Goal: Task Accomplishment & Management: Use online tool/utility

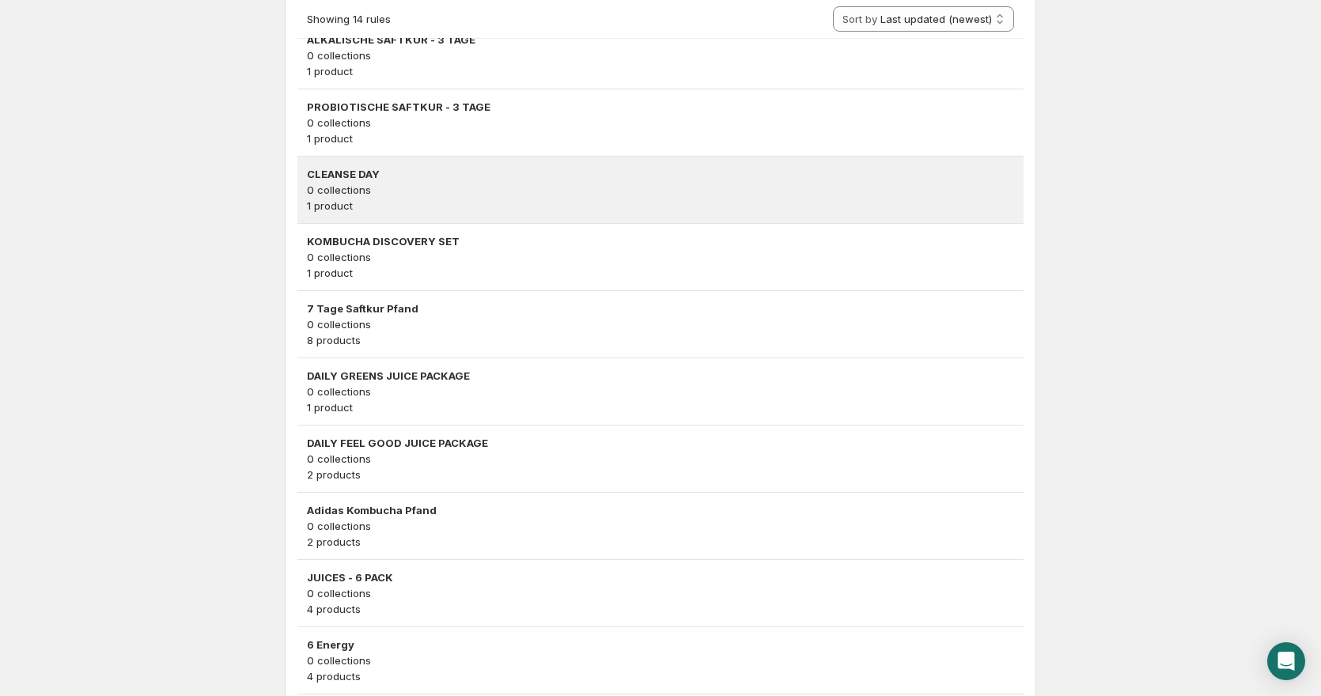
scroll to position [780, 0]
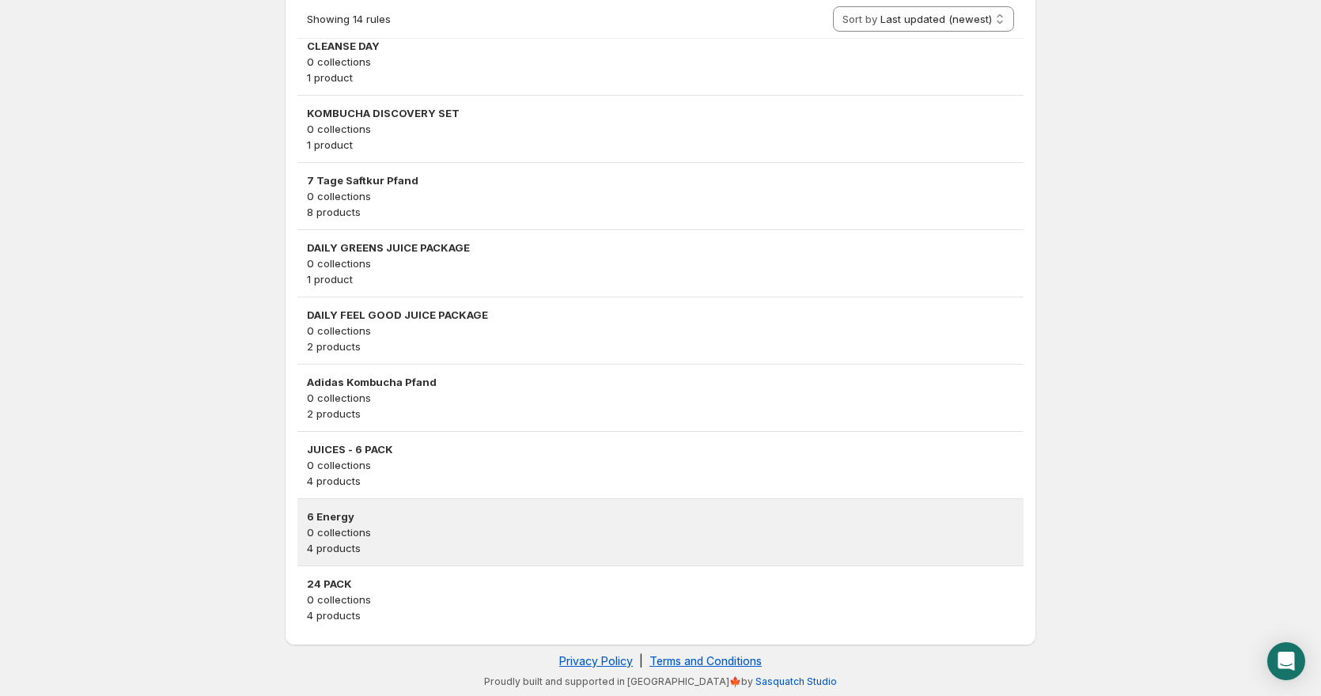
click at [404, 535] on p "0 collections" at bounding box center [660, 533] width 707 height 16
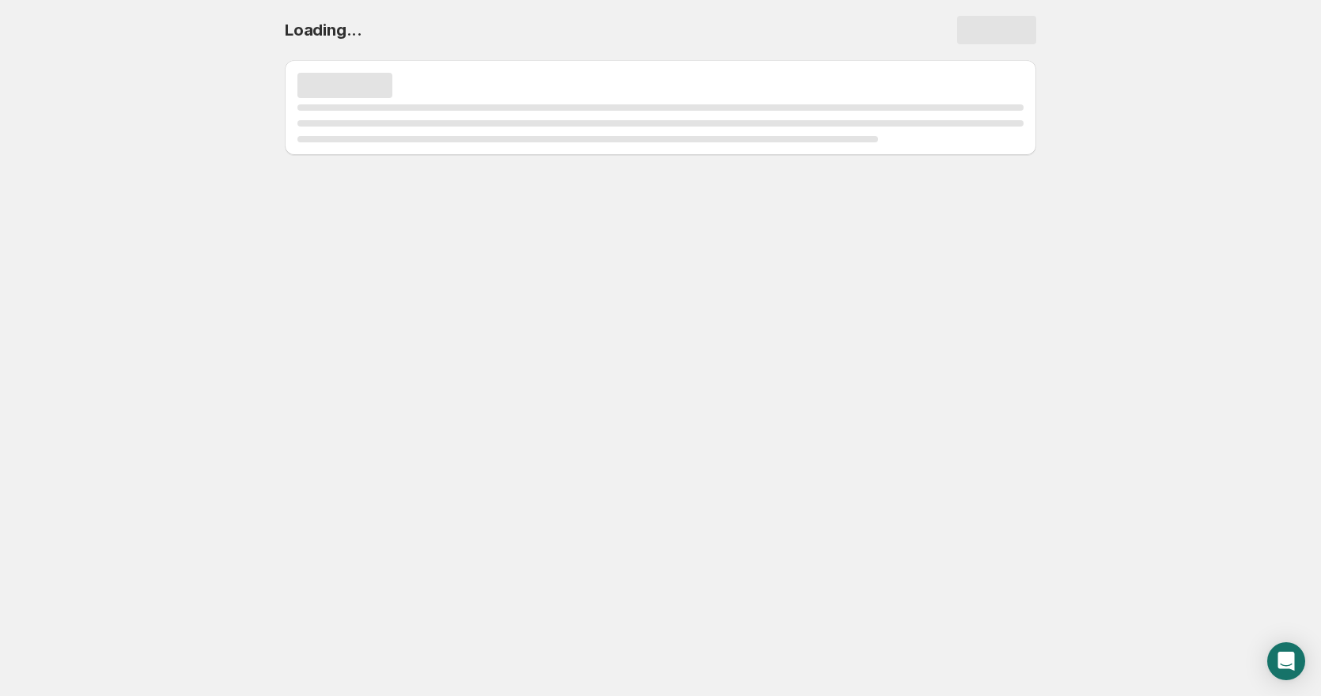
scroll to position [0, 0]
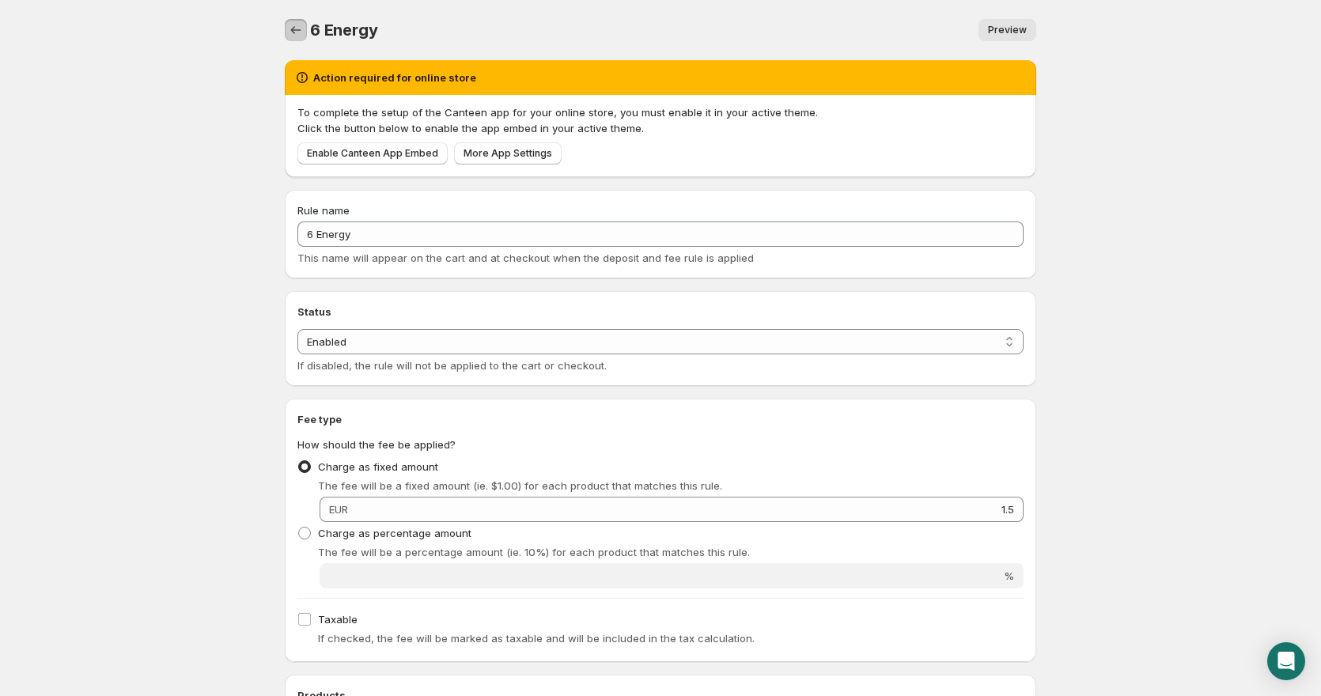
click at [288, 34] on icon "Settings" at bounding box center [296, 30] width 16 height 16
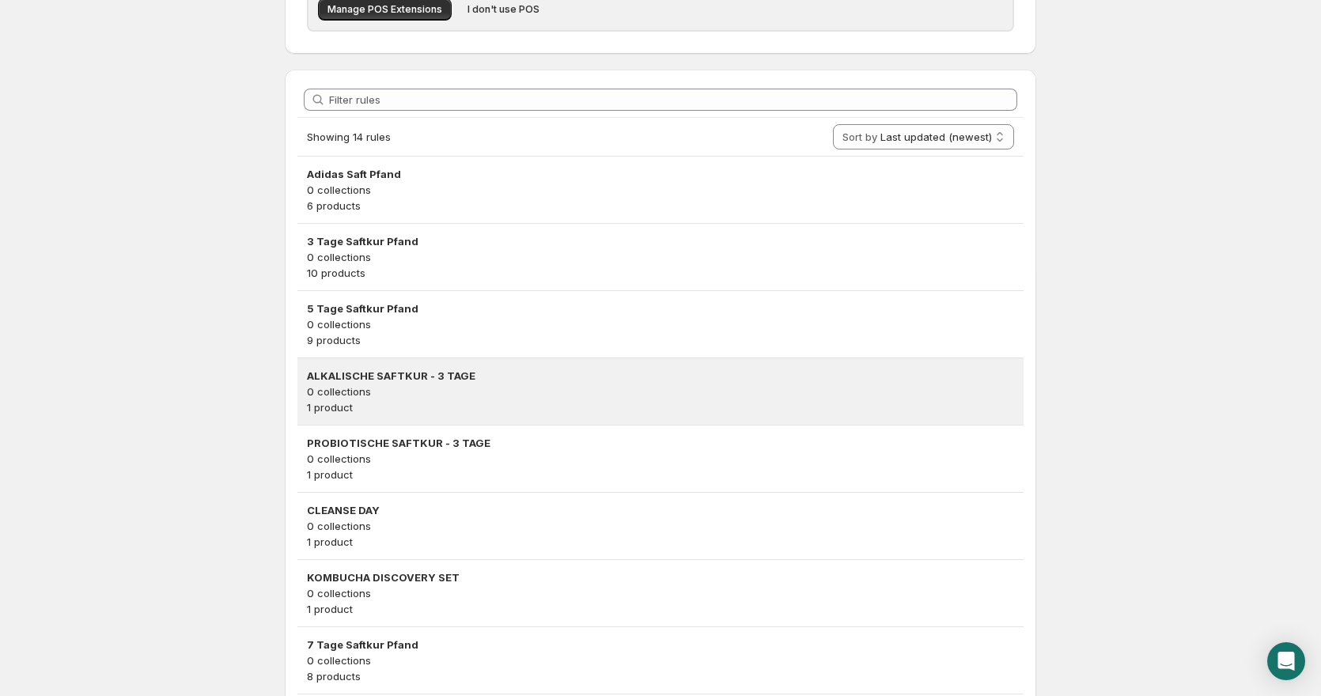
scroll to position [317, 0]
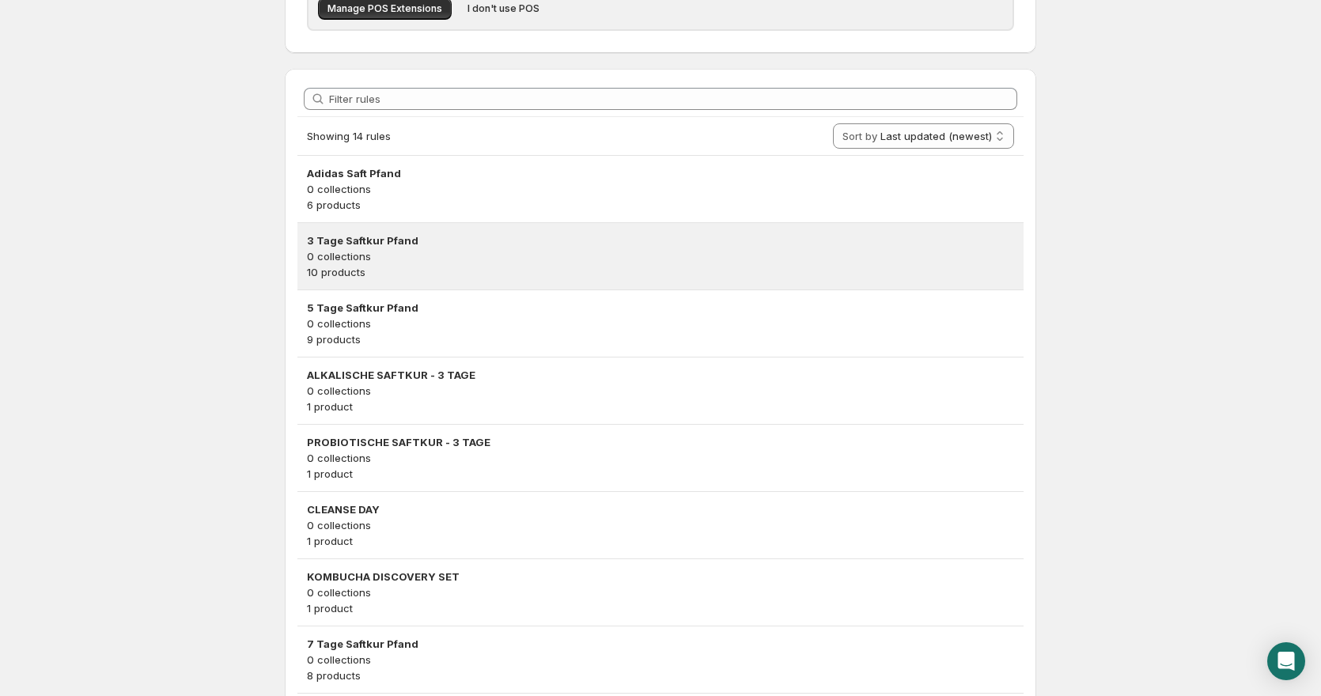
click at [590, 264] on p "0 collections" at bounding box center [660, 256] width 707 height 16
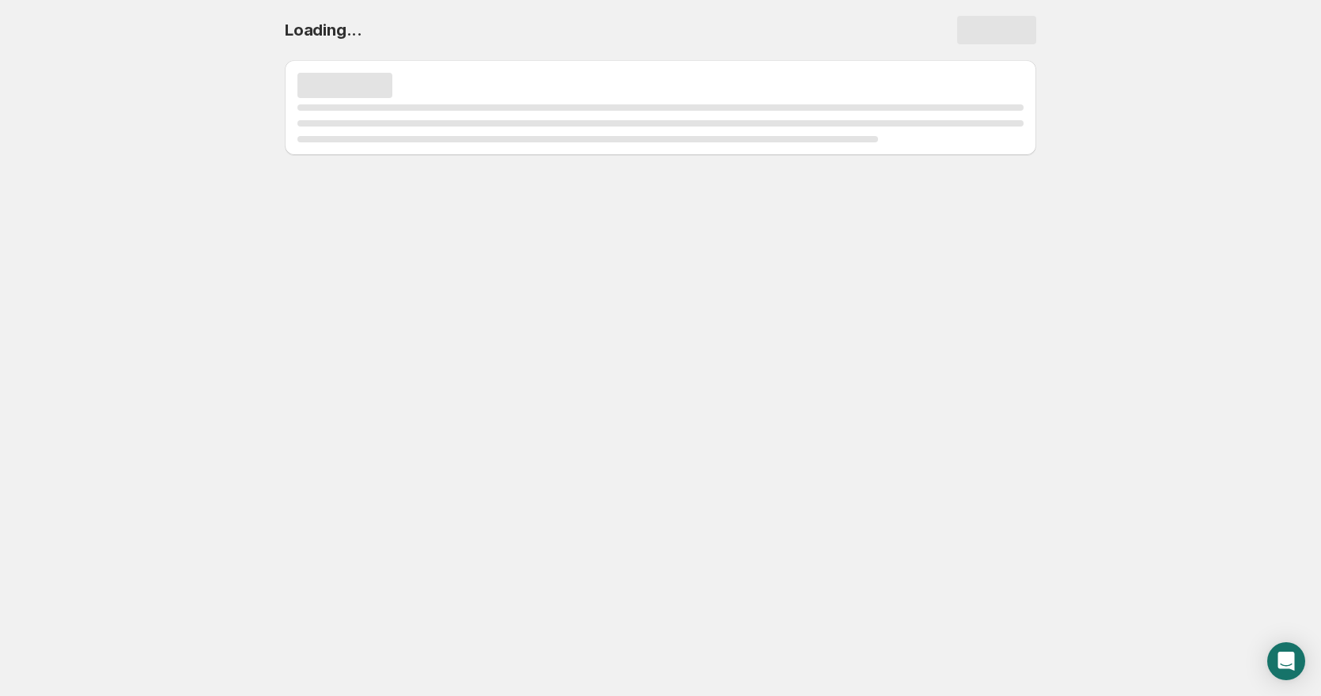
scroll to position [0, 0]
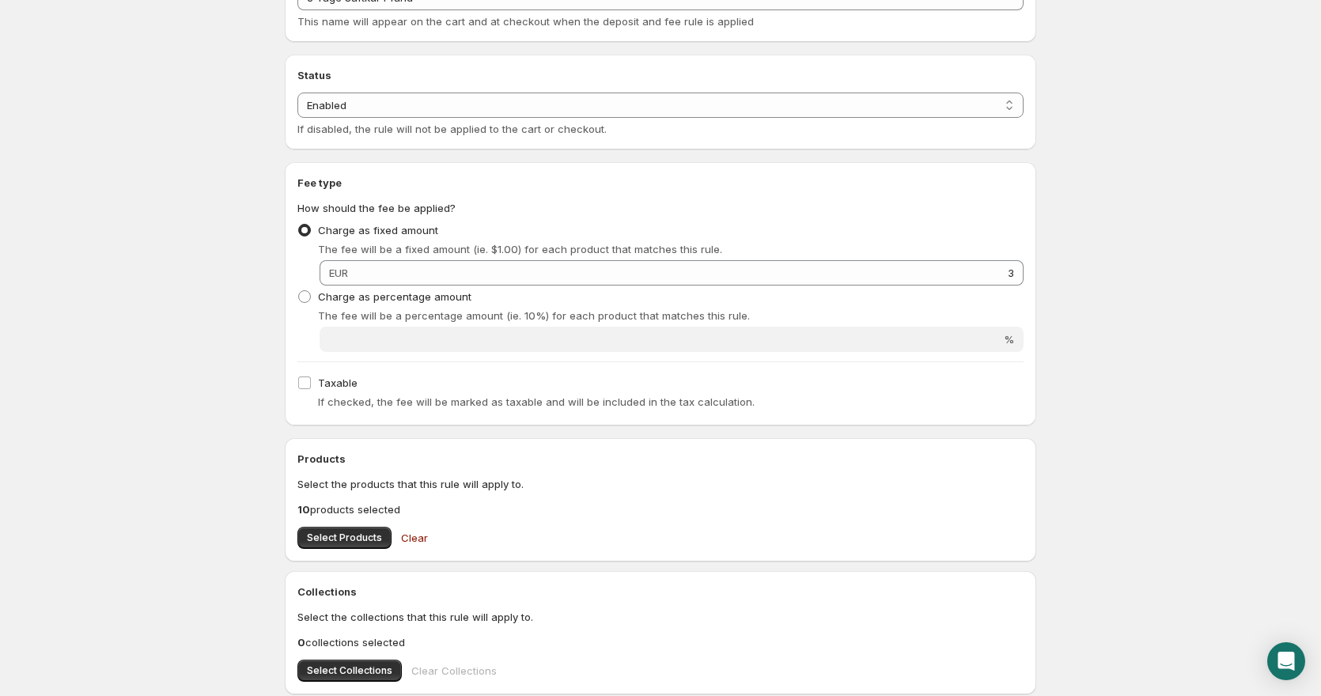
scroll to position [237, 0]
click at [343, 533] on span "Select Products" at bounding box center [344, 537] width 75 height 13
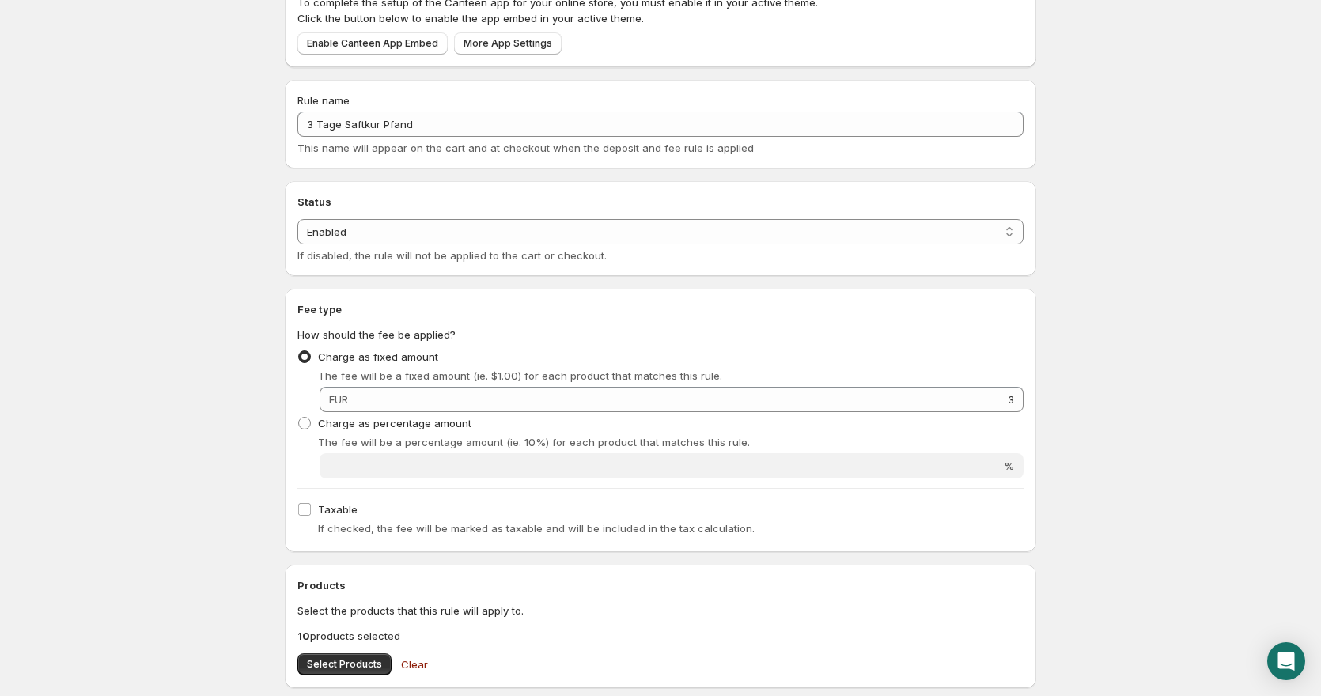
scroll to position [0, 0]
